Goal: Task Accomplishment & Management: Manage account settings

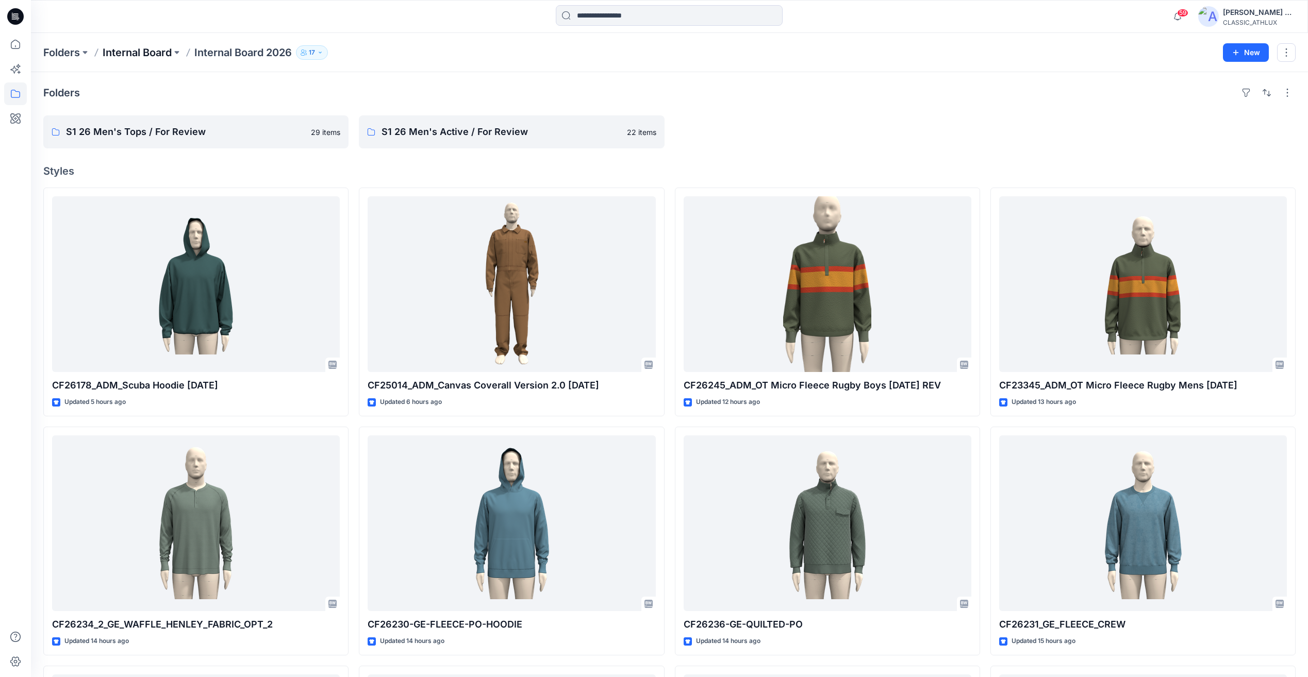
drag, startPoint x: 0, startPoint y: 0, endPoint x: 131, endPoint y: 53, distance: 141.6
click at [131, 53] on p "Internal Board" at bounding box center [137, 52] width 69 height 14
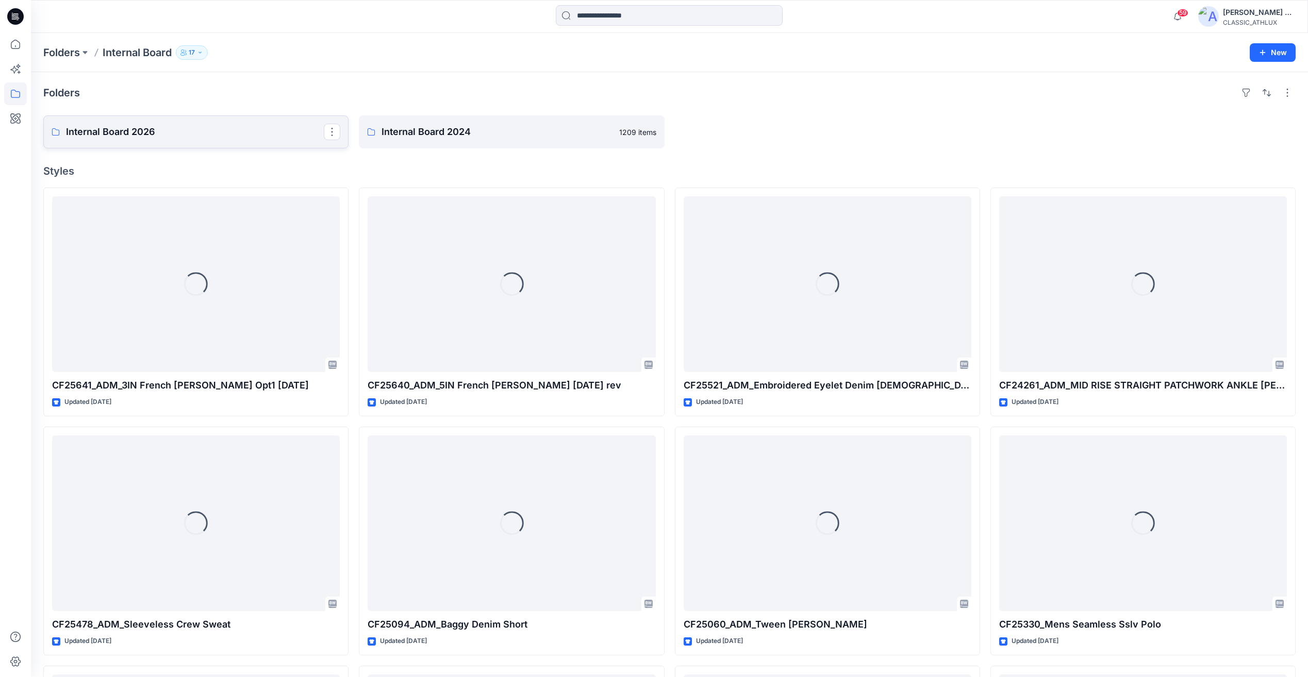
click at [143, 144] on link "Internal Board 2026" at bounding box center [195, 131] width 305 height 33
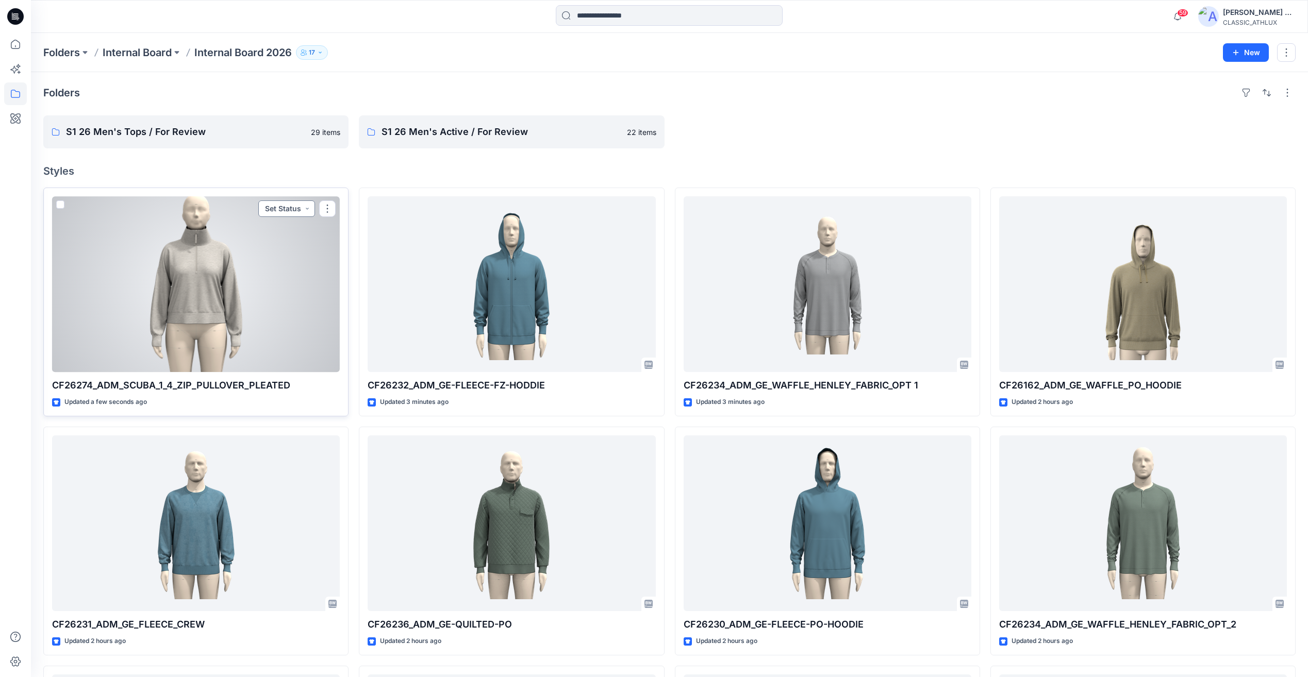
click at [288, 210] on button "Set Status" at bounding box center [286, 209] width 57 height 16
click at [258, 323] on p "Designer Need To Review" at bounding box center [272, 324] width 58 height 13
click at [271, 284] on div at bounding box center [196, 284] width 288 height 176
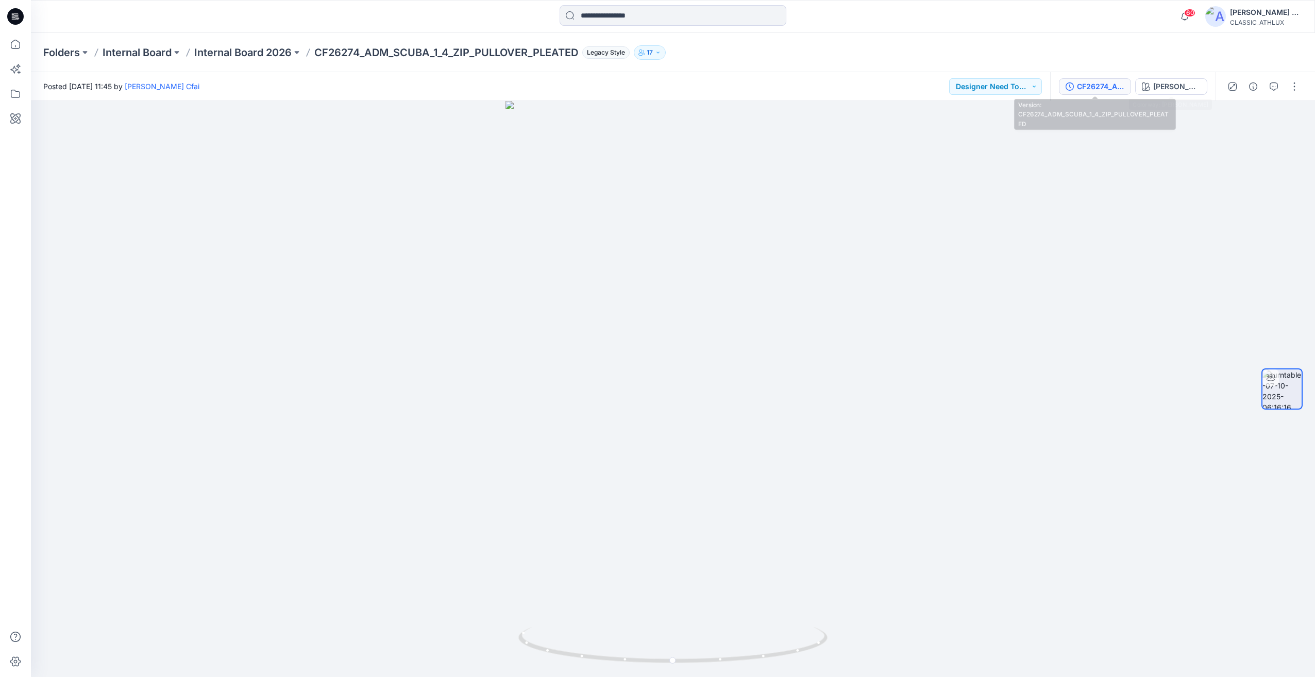
click at [1117, 82] on div "CF26274_ADM_SCUBA_1_4_ZIP_PULLOVER_PLEATED" at bounding box center [1100, 86] width 47 height 11
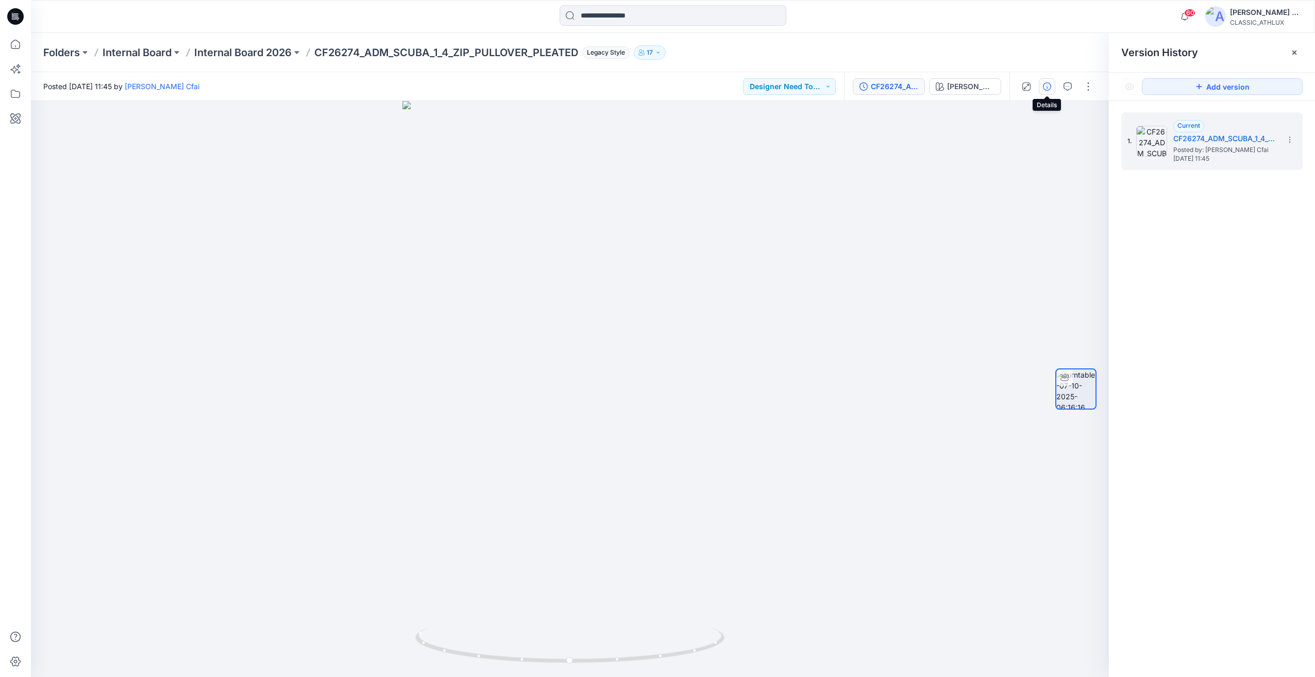
click at [1049, 89] on icon "button" at bounding box center [1047, 86] width 8 height 8
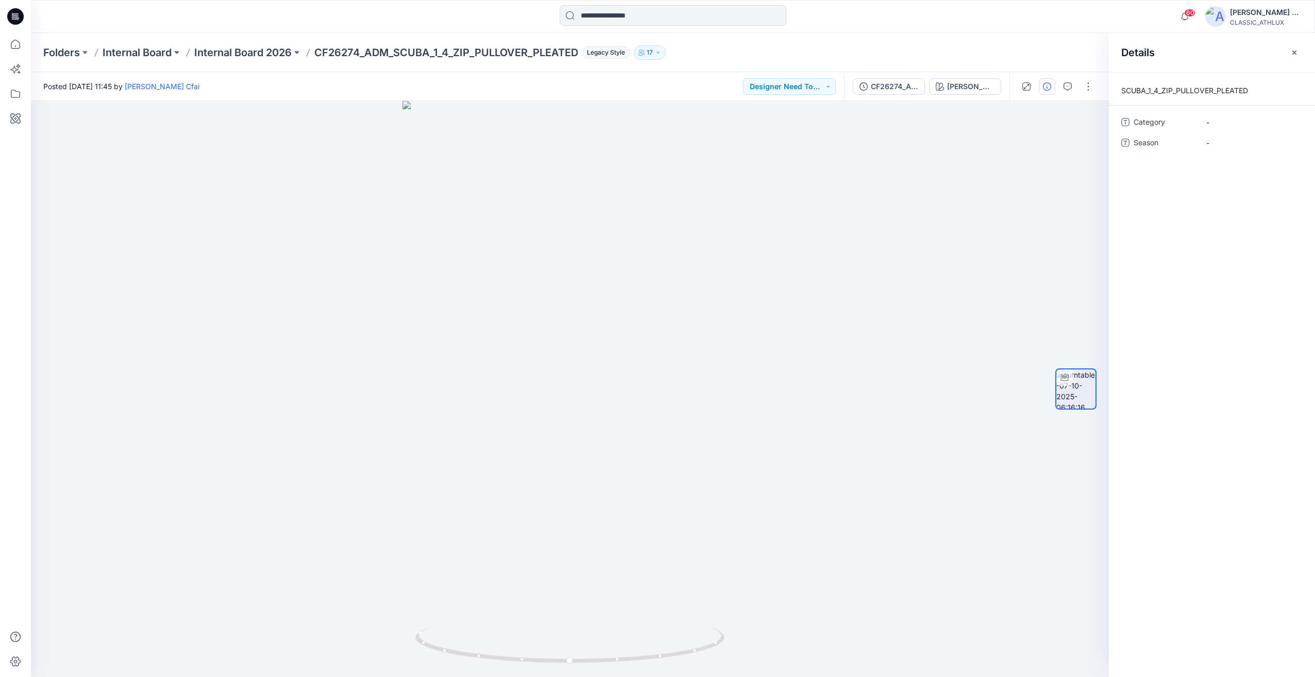
click at [1236, 113] on div "SCUBA_1_4_ZIP_PULLOVER_PLEATED Category - Season -" at bounding box center [1212, 374] width 206 height 605
click at [1228, 120] on span "-" at bounding box center [1252, 122] width 90 height 11
click at [1228, 120] on textarea at bounding box center [1251, 122] width 103 height 16
type textarea "**********"
click at [1228, 120] on span "Womens Active" at bounding box center [1252, 122] width 90 height 11
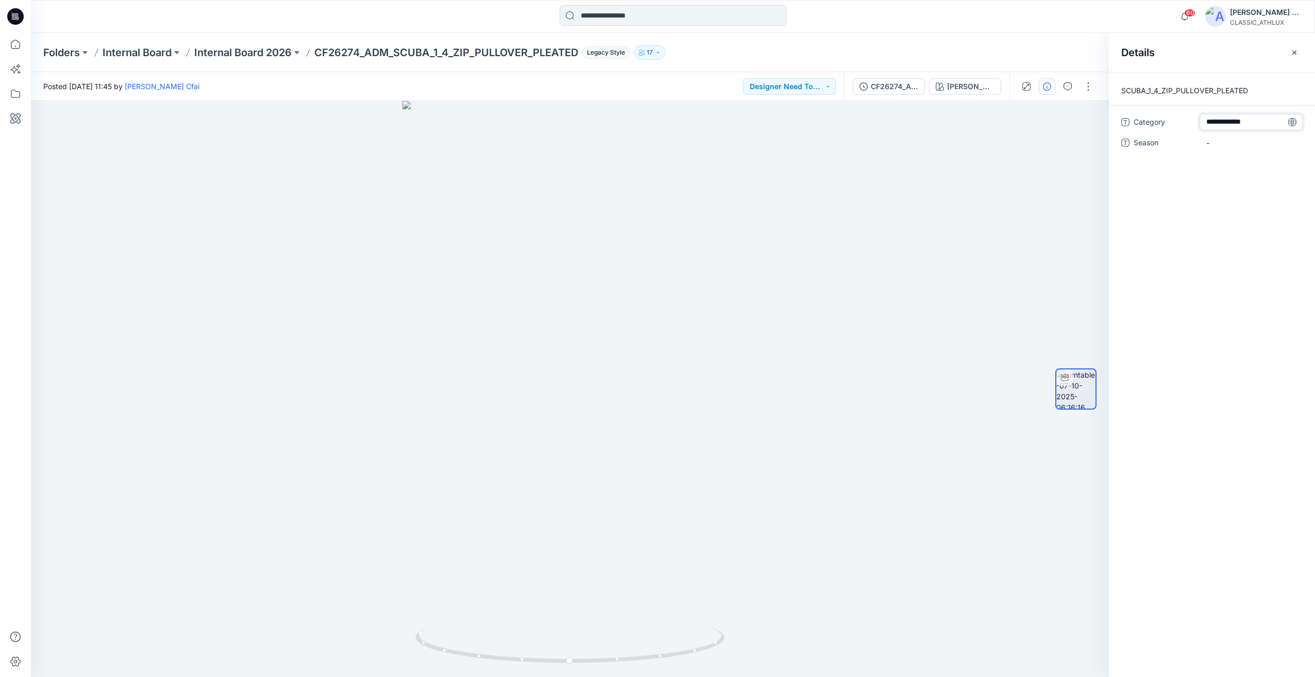
type textarea "**********"
click at [1243, 147] on span "-" at bounding box center [1252, 143] width 90 height 11
type textarea "*****"
click at [881, 230] on div at bounding box center [570, 389] width 1078 height 576
click at [1291, 54] on icon "button" at bounding box center [1295, 52] width 8 height 8
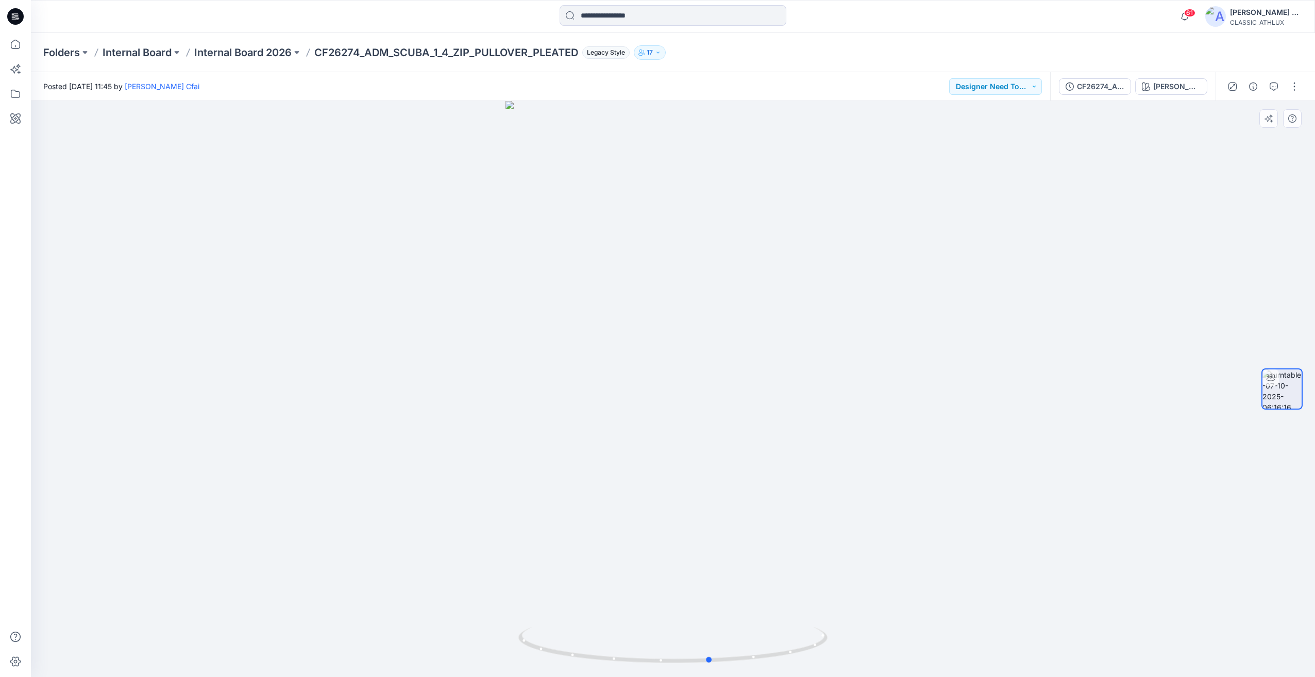
drag, startPoint x: 540, startPoint y: 337, endPoint x: 528, endPoint y: 288, distance: 50.4
click at [862, 347] on div at bounding box center [673, 389] width 1284 height 576
click at [10, 19] on icon at bounding box center [15, 16] width 16 height 16
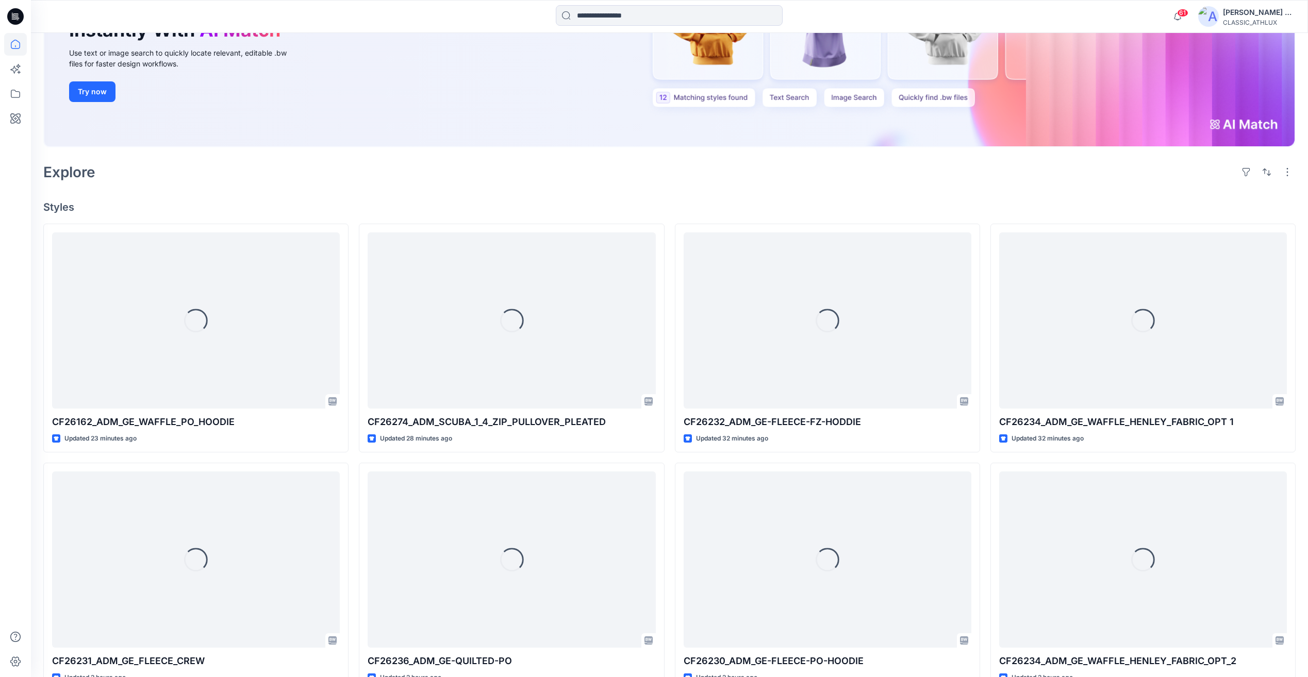
scroll to position [309, 0]
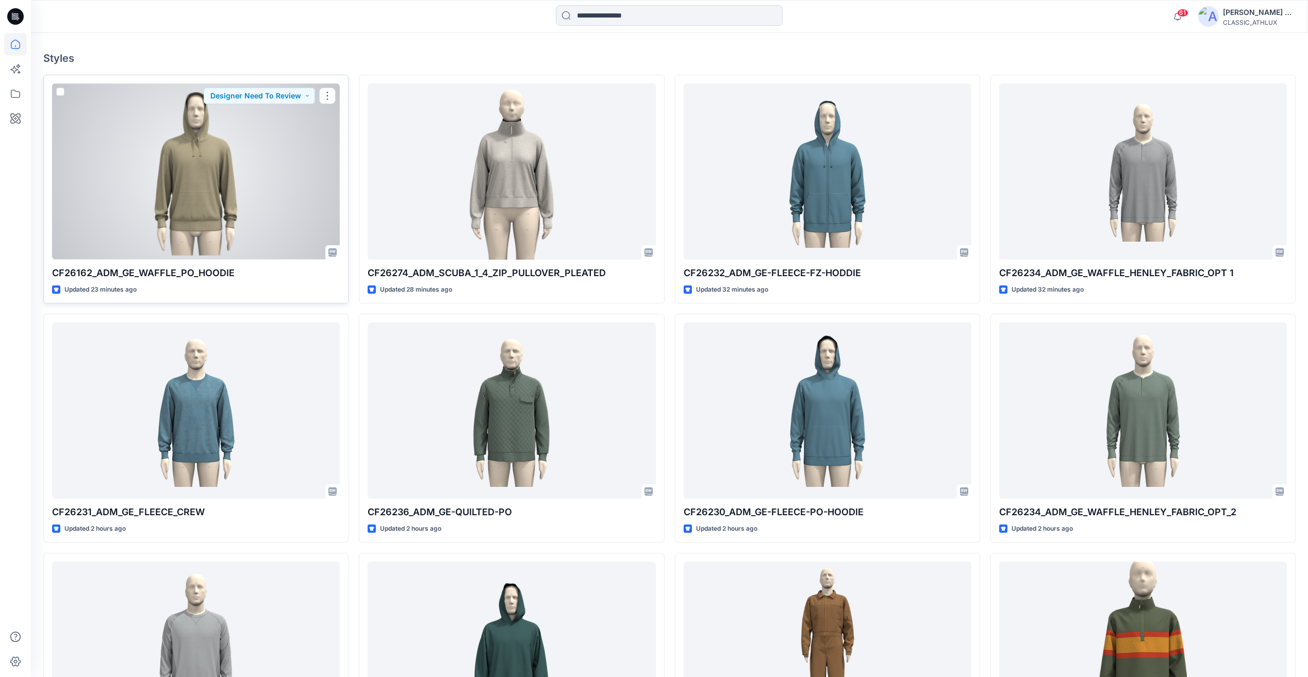
click at [249, 228] on div at bounding box center [196, 171] width 288 height 176
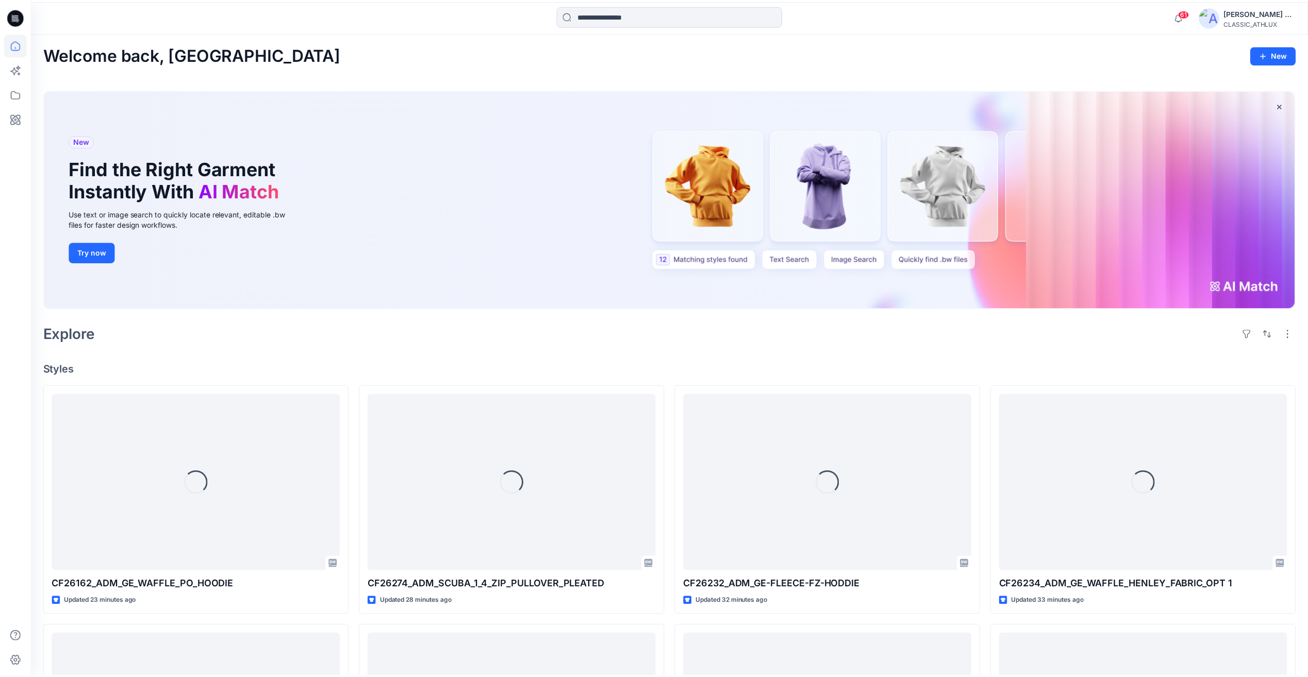
scroll to position [309, 0]
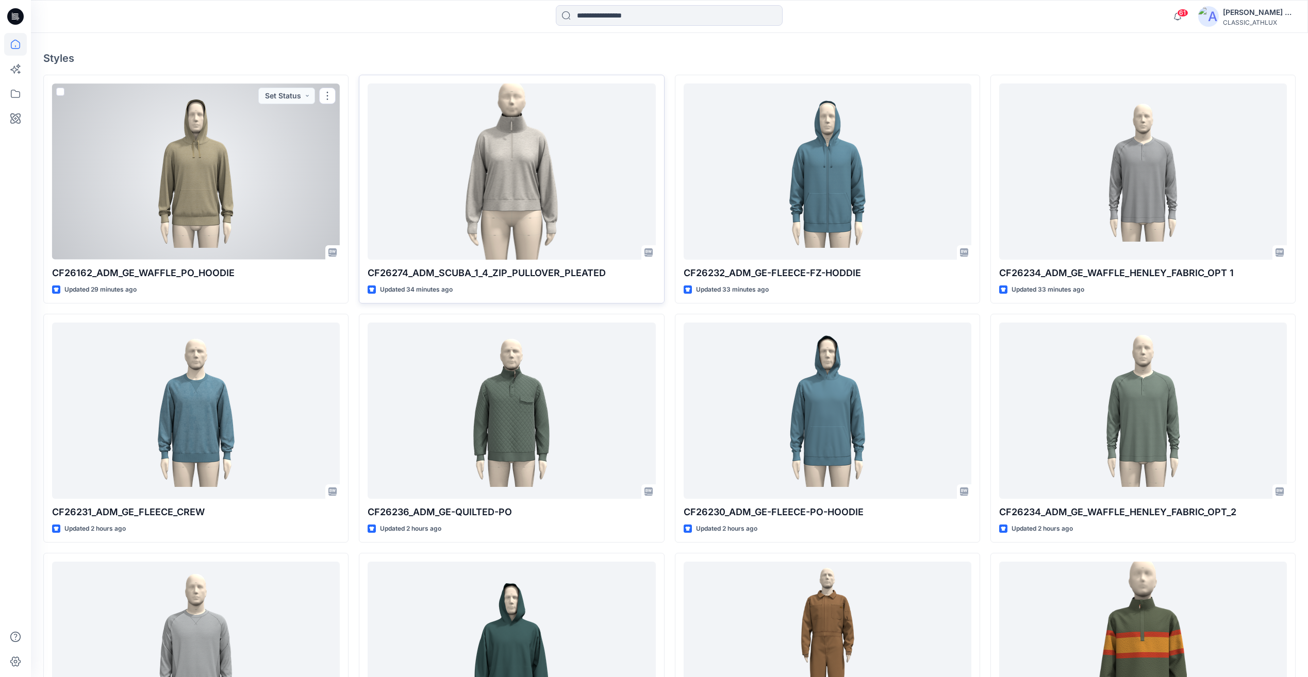
click at [514, 211] on div at bounding box center [512, 171] width 288 height 176
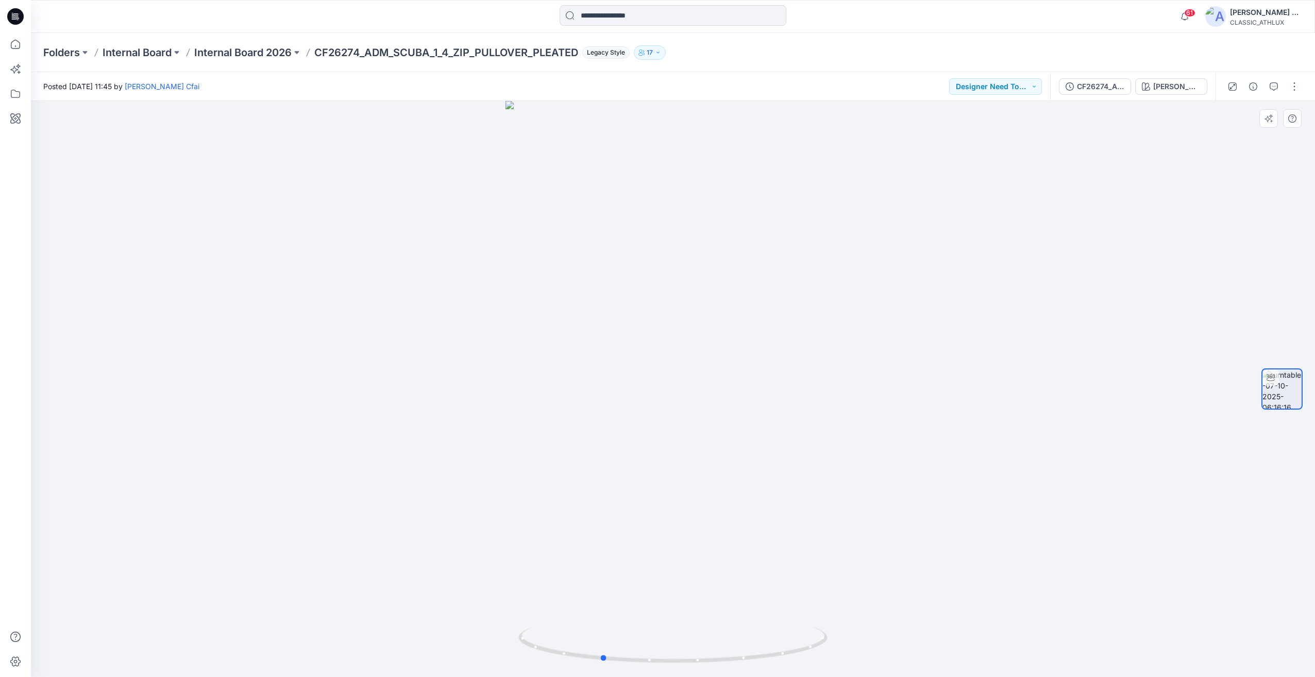
drag, startPoint x: 959, startPoint y: 477, endPoint x: 887, endPoint y: 486, distance: 72.1
click at [887, 486] on div at bounding box center [673, 389] width 1284 height 576
drag, startPoint x: 527, startPoint y: 488, endPoint x: 512, endPoint y: 483, distance: 15.5
click at [522, 487] on div at bounding box center [673, 389] width 1284 height 576
click at [228, 56] on p "Internal Board 2026" at bounding box center [242, 52] width 97 height 14
